Goal: Browse casually

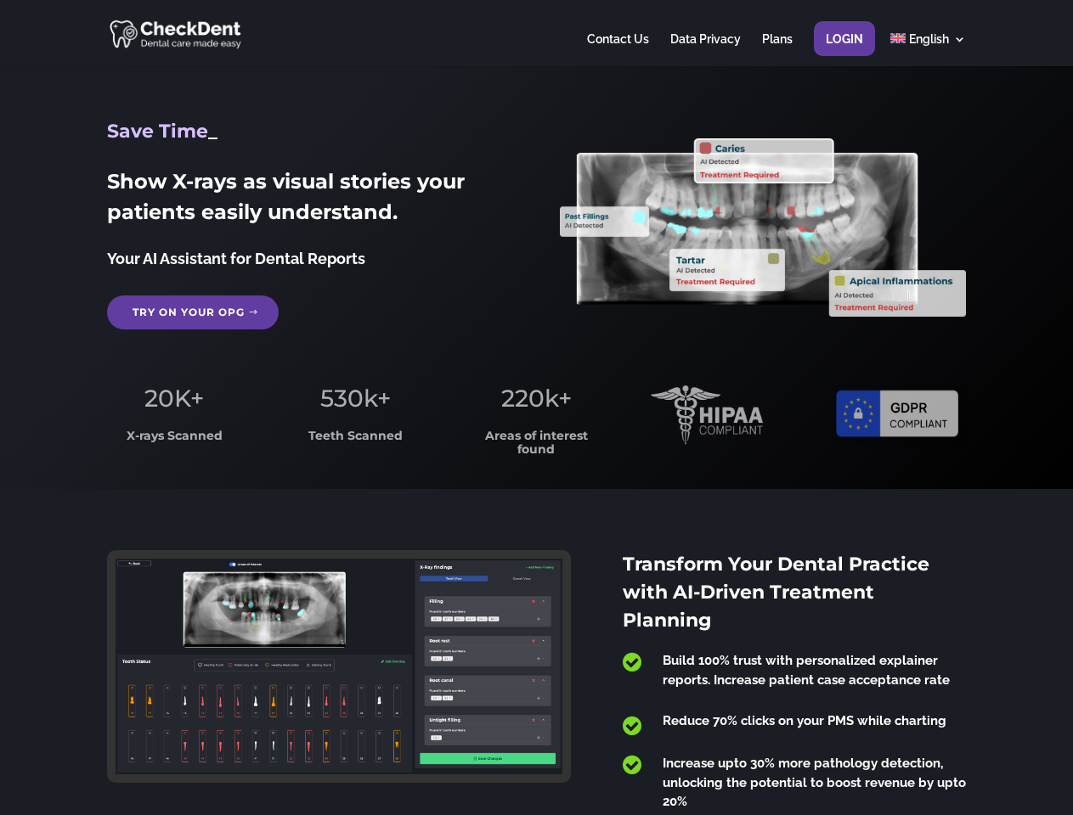
click at [536, 408] on span "220k+" at bounding box center [536, 398] width 71 height 29
click at [536, 33] on div at bounding box center [536, 33] width 858 height 66
click at [536, 408] on span "220k+" at bounding box center [536, 398] width 71 height 29
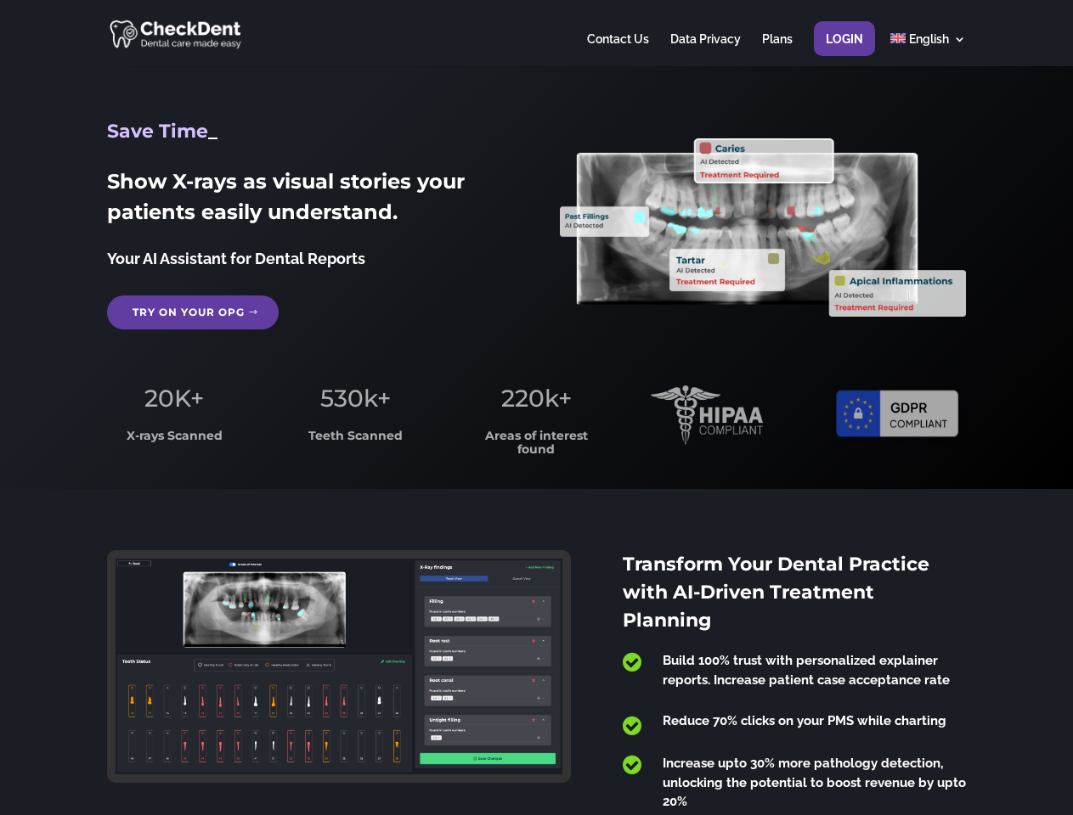
click at [536, 33] on div at bounding box center [536, 33] width 858 height 66
